Goal: Information Seeking & Learning: Learn about a topic

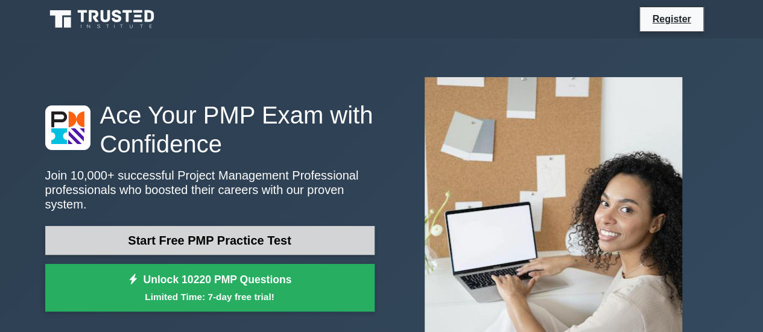
click at [234, 233] on link "Start Free PMP Practice Test" at bounding box center [209, 240] width 329 height 29
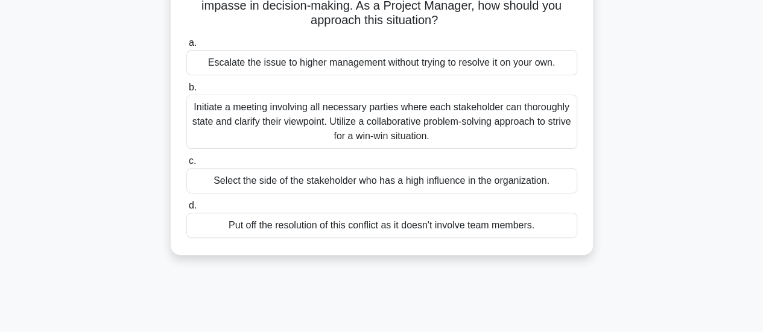
scroll to position [60, 0]
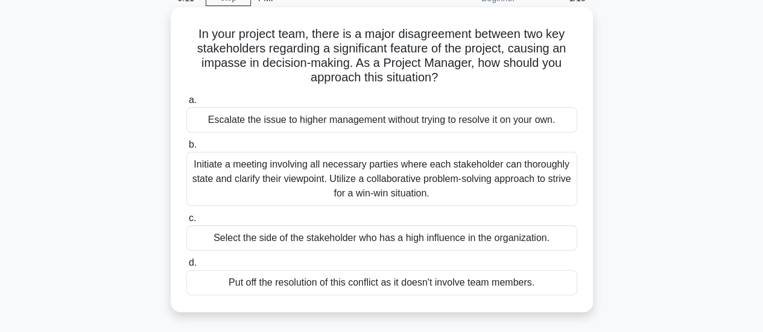
click at [429, 175] on div "Initiate a meeting involving all necessary parties where each stakeholder can t…" at bounding box center [381, 179] width 391 height 54
click at [186, 149] on input "b. Initiate a meeting involving all necessary parties where each stakeholder ca…" at bounding box center [186, 145] width 0 height 8
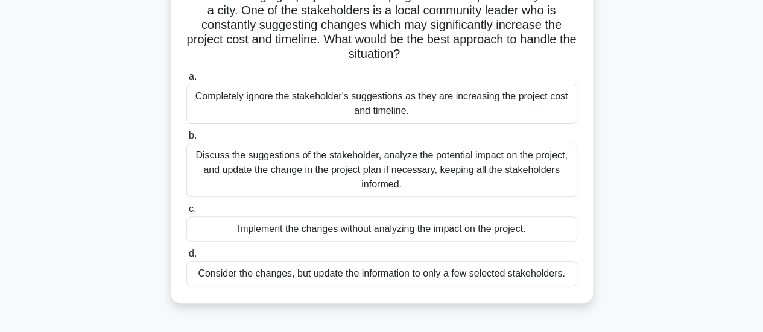
scroll to position [121, 0]
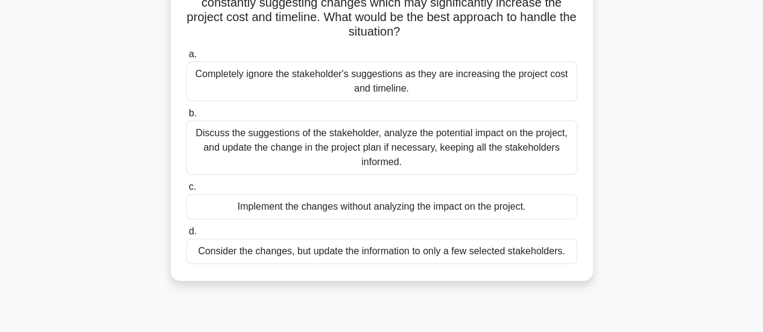
click at [418, 153] on div "Discuss the suggestions of the stakeholder, analyze the potential impact on the…" at bounding box center [381, 148] width 391 height 54
click at [186, 118] on input "b. Discuss the suggestions of the stakeholder, analyze the potential impact on …" at bounding box center [186, 114] width 0 height 8
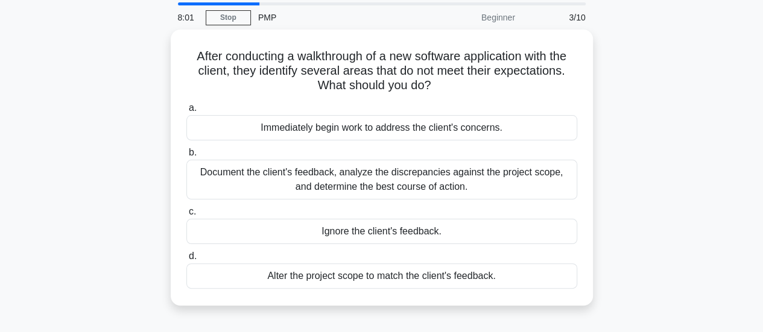
scroll to position [60, 0]
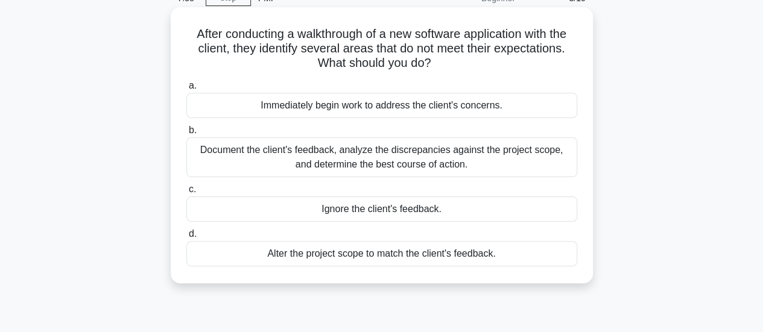
click at [444, 160] on div "Document the client's feedback, analyze the discrepancies against the project s…" at bounding box center [381, 157] width 391 height 40
click at [186, 134] on input "b. Document the client's feedback, analyze the discrepancies against the projec…" at bounding box center [186, 131] width 0 height 8
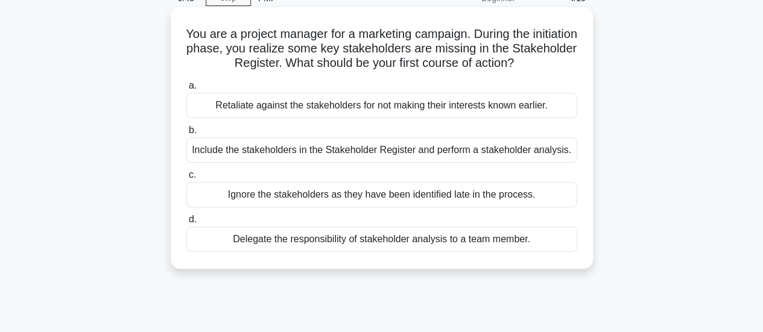
click at [370, 153] on div "Include the stakeholders in the Stakeholder Register and perform a stakeholder …" at bounding box center [381, 149] width 391 height 25
click at [186, 134] on input "b. Include the stakeholders in the Stakeholder Register and perform a stakehold…" at bounding box center [186, 131] width 0 height 8
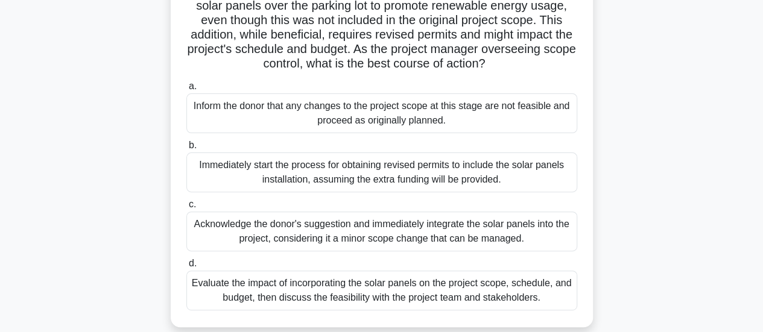
scroll to position [181, 0]
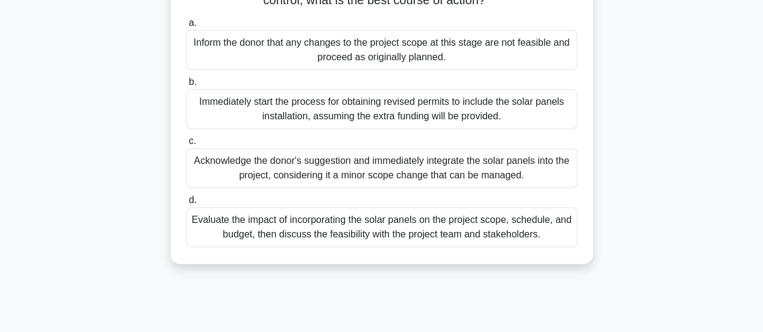
click at [415, 246] on div "Evaluate the impact of incorporating the solar panels on the project scope, sch…" at bounding box center [381, 227] width 391 height 40
click at [186, 204] on input "d. Evaluate the impact of incorporating the solar panels on the project scope, …" at bounding box center [186, 201] width 0 height 8
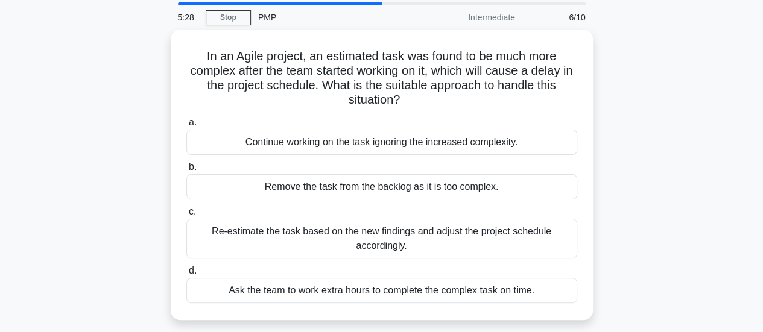
scroll to position [60, 0]
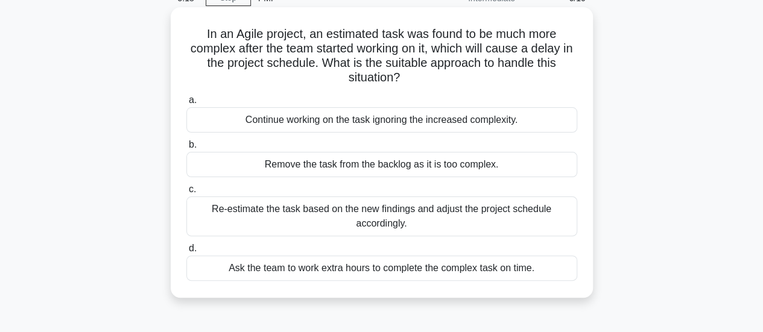
click at [431, 222] on div "Re-estimate the task based on the new findings and adjust the project schedule …" at bounding box center [381, 217] width 391 height 40
click at [186, 193] on input "c. Re-estimate the task based on the new findings and adjust the project schedu…" at bounding box center [186, 190] width 0 height 8
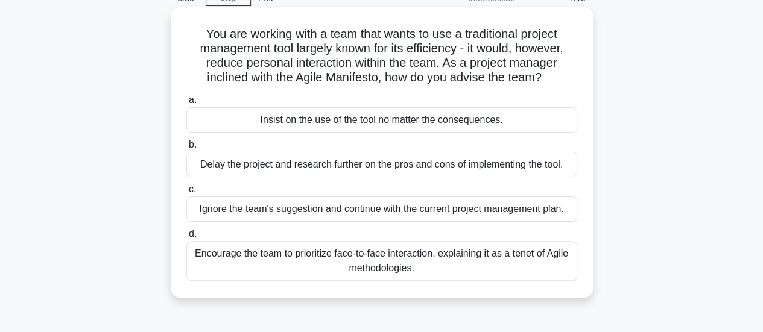
click at [374, 265] on div "Encourage the team to prioritize face-to-face interaction, explaining it as a t…" at bounding box center [381, 261] width 391 height 40
click at [186, 238] on input "d. Encourage the team to prioritize face-to-face interaction, explaining it as …" at bounding box center [186, 234] width 0 height 8
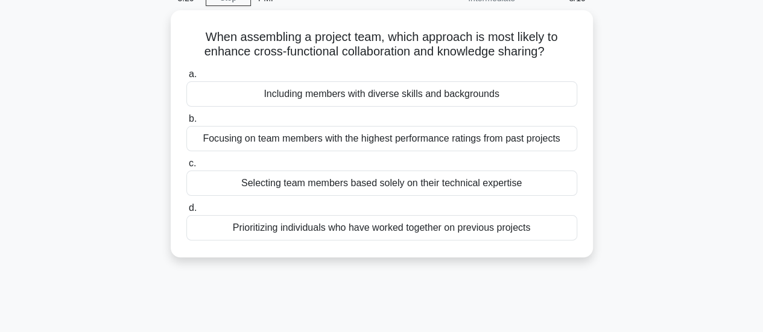
scroll to position [0, 0]
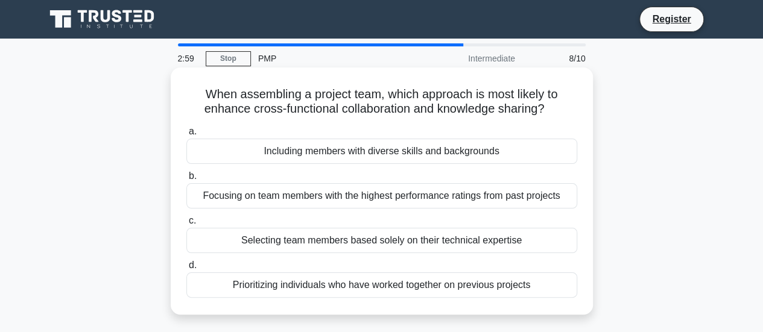
click at [377, 154] on div "Including members with diverse skills and backgrounds" at bounding box center [381, 151] width 391 height 25
click at [186, 136] on input "a. Including members with diverse skills and backgrounds" at bounding box center [186, 132] width 0 height 8
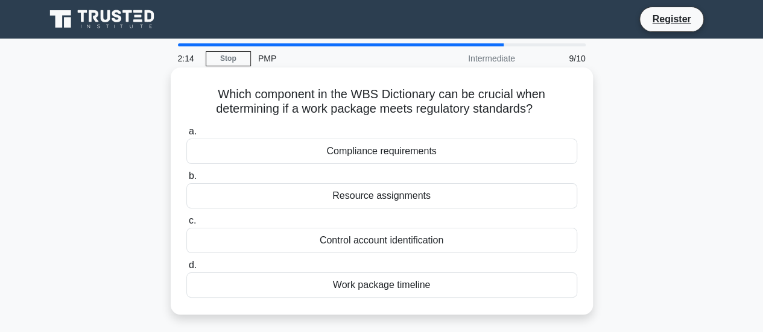
click at [386, 153] on div "Compliance requirements" at bounding box center [381, 151] width 391 height 25
click at [186, 136] on input "a. Compliance requirements" at bounding box center [186, 132] width 0 height 8
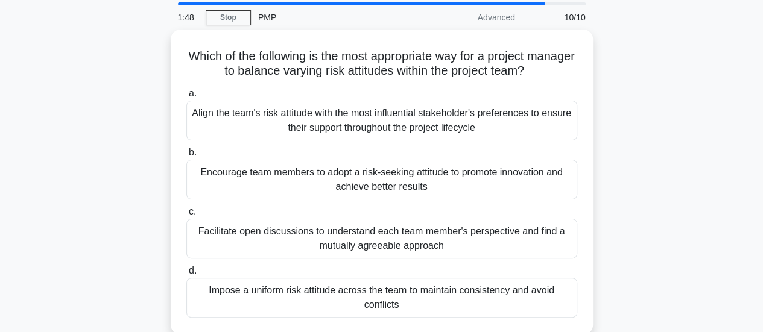
scroll to position [60, 0]
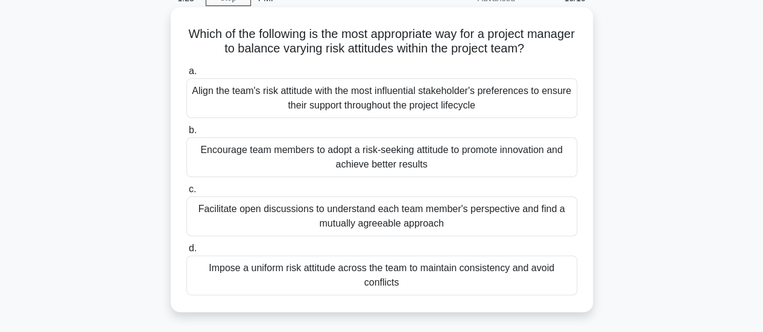
click at [419, 220] on div "Facilitate open discussions to understand each team member's perspective and fi…" at bounding box center [381, 217] width 391 height 40
click at [186, 193] on input "c. Facilitate open discussions to understand each team member's perspective and…" at bounding box center [186, 190] width 0 height 8
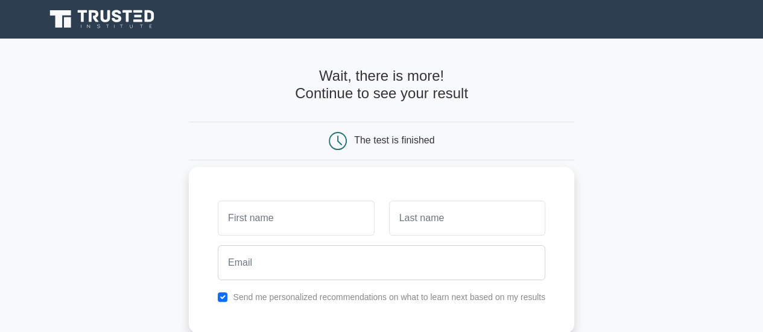
scroll to position [60, 0]
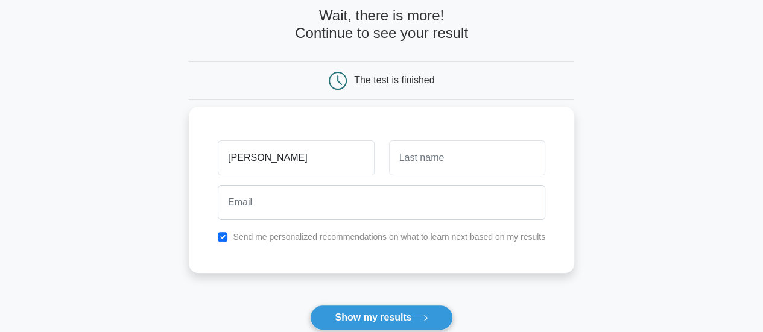
type input "[PERSON_NAME]"
click at [457, 161] on input "text" at bounding box center [467, 157] width 156 height 35
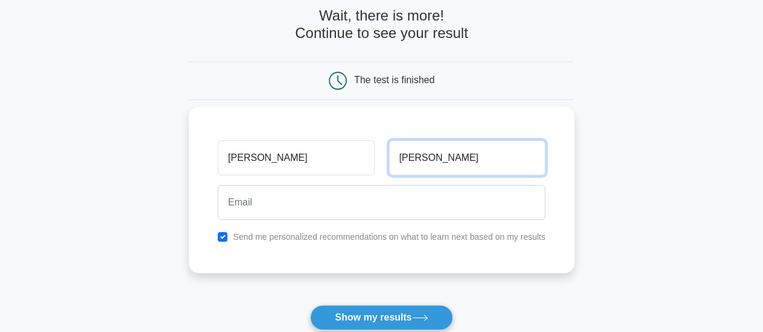
type input "[PERSON_NAME]"
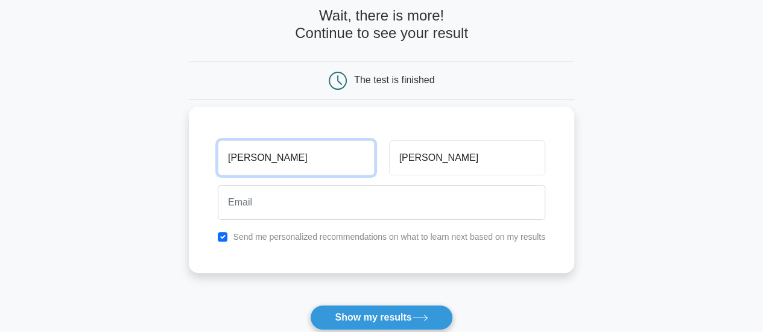
click at [233, 159] on input "[PERSON_NAME]" at bounding box center [296, 157] width 156 height 35
type input "[PERSON_NAME]"
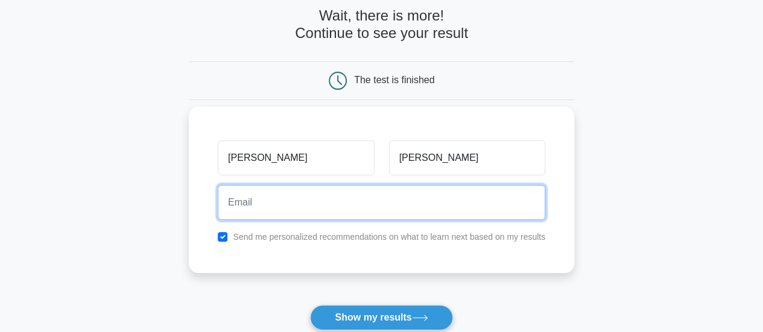
click at [248, 198] on input "email" at bounding box center [381, 202] width 327 height 35
type input "M"
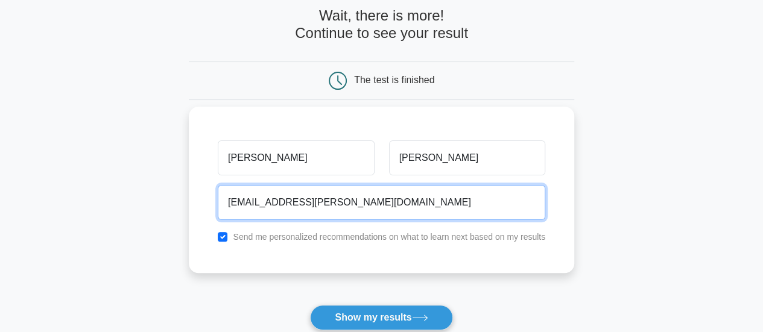
scroll to position [121, 0]
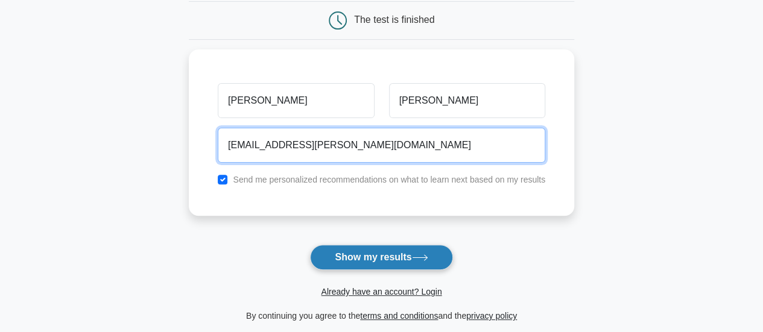
type input "[EMAIL_ADDRESS][PERSON_NAME][DOMAIN_NAME]"
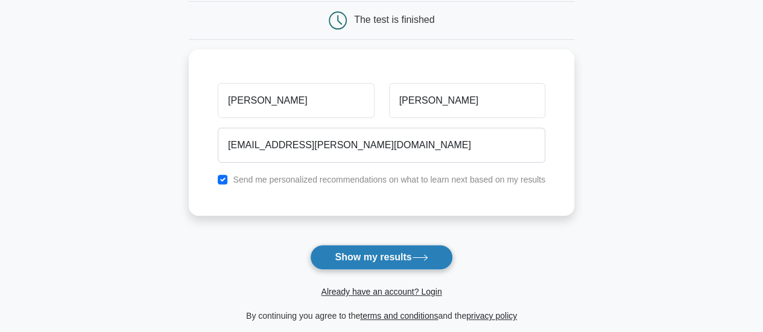
click at [392, 263] on button "Show my results" at bounding box center [381, 257] width 142 height 25
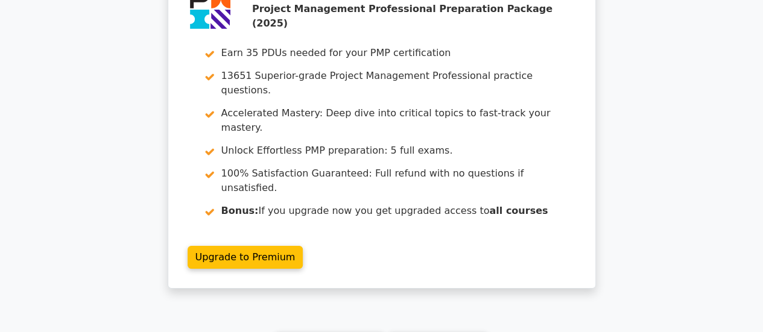
scroll to position [2110, 0]
